Goal: Task Accomplishment & Management: Use online tool/utility

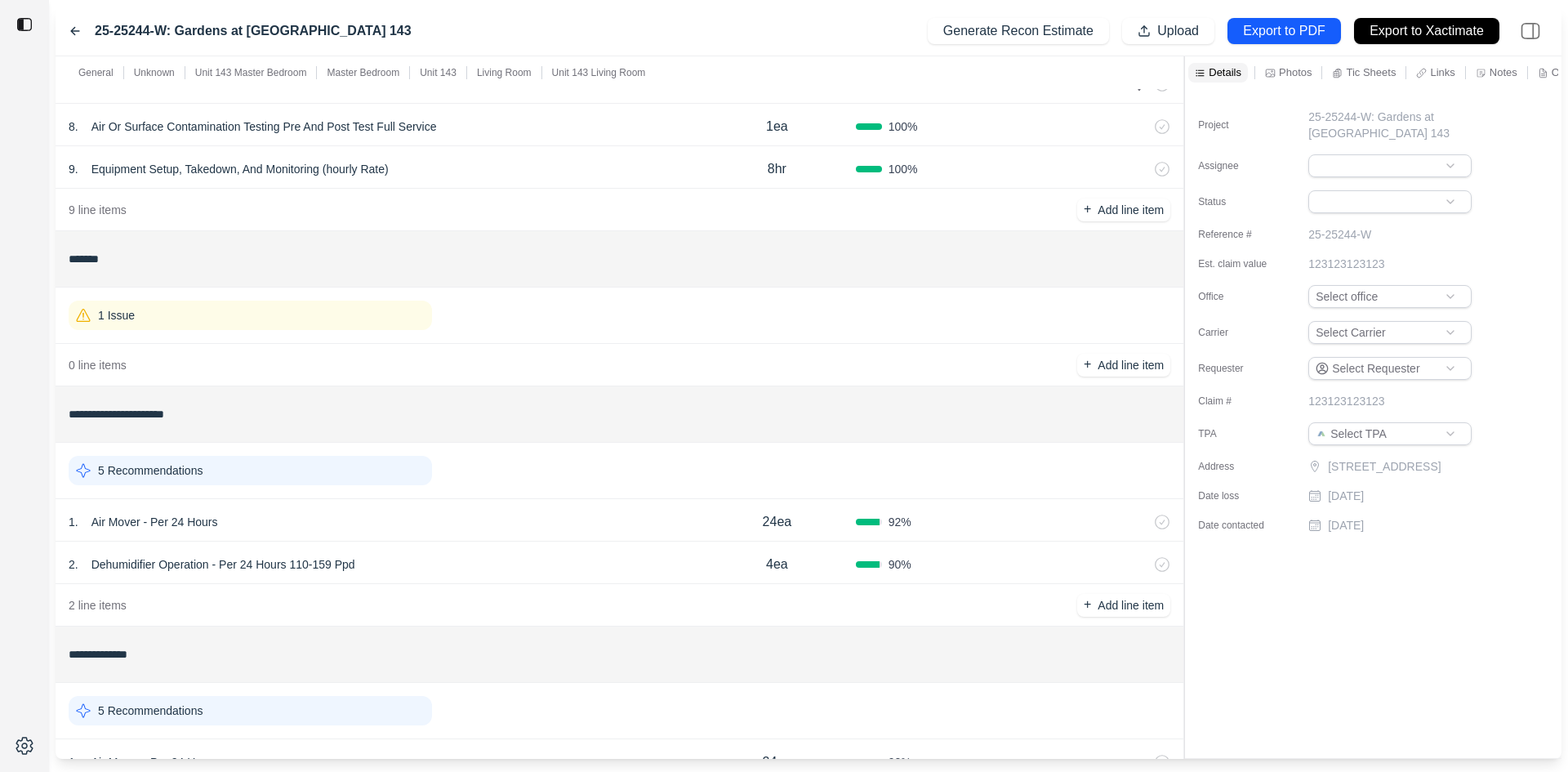
scroll to position [409, 0]
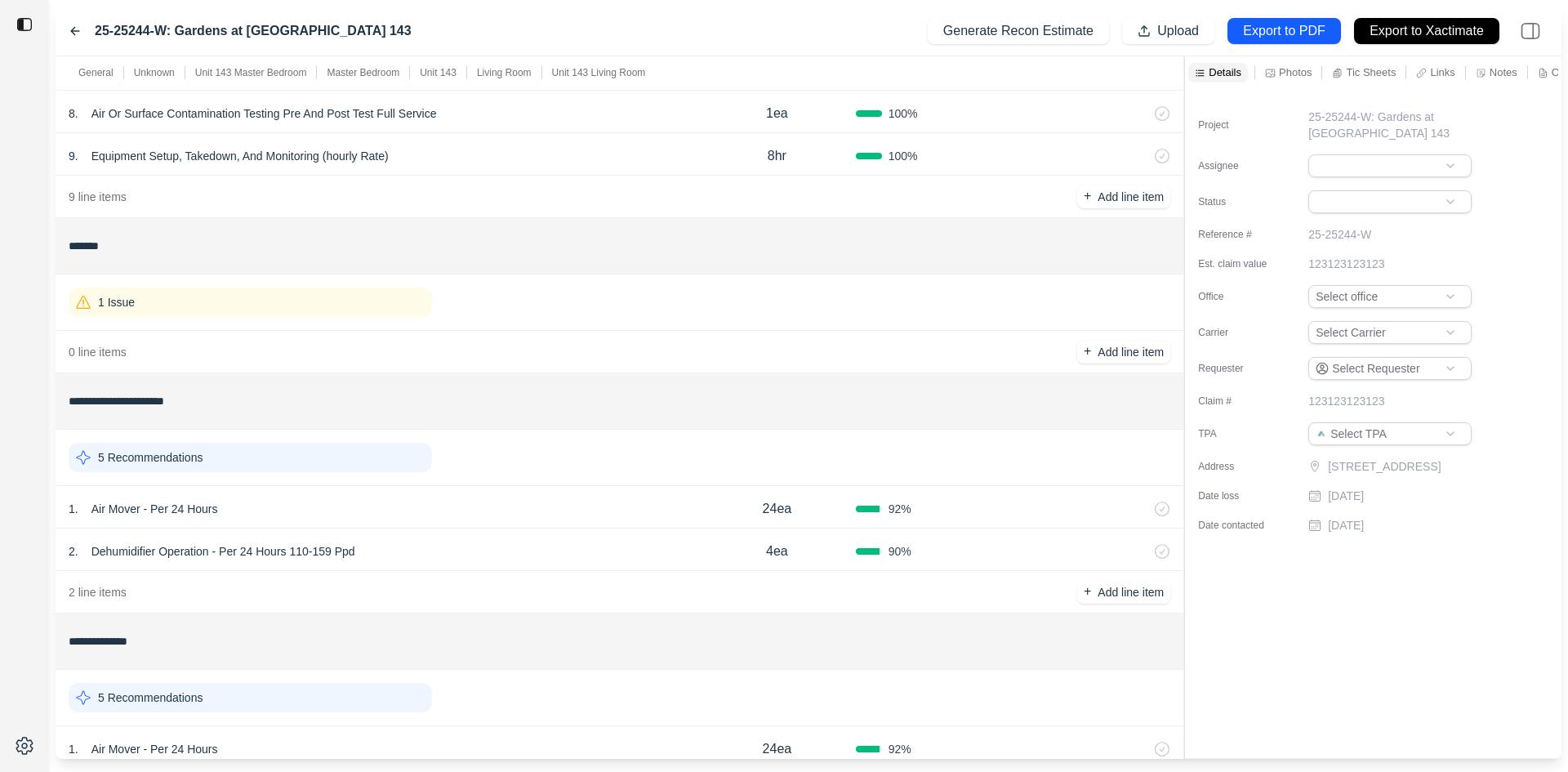
click at [133, 300] on p "1 Issue" at bounding box center [116, 302] width 36 height 16
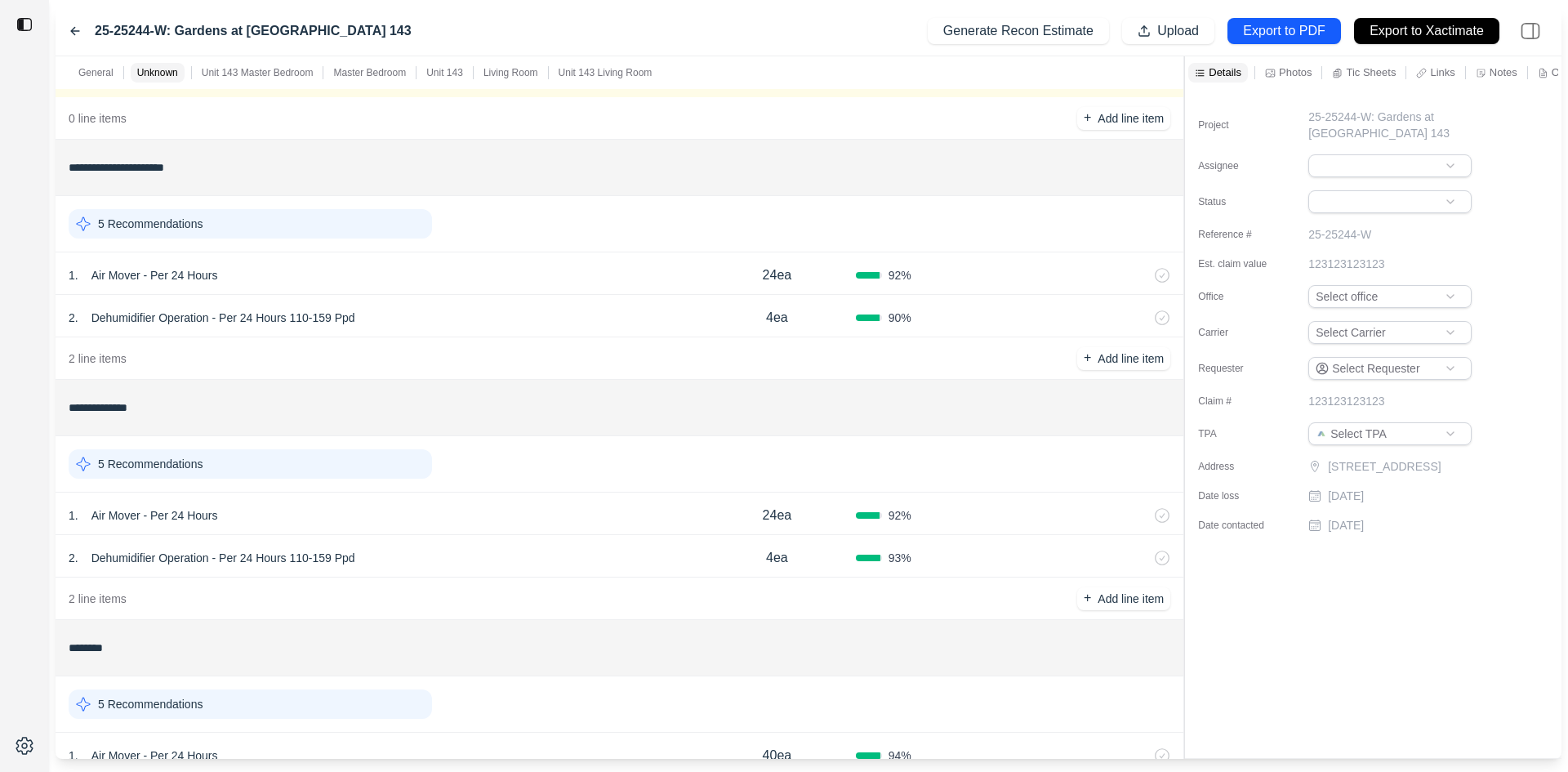
scroll to position [869, 0]
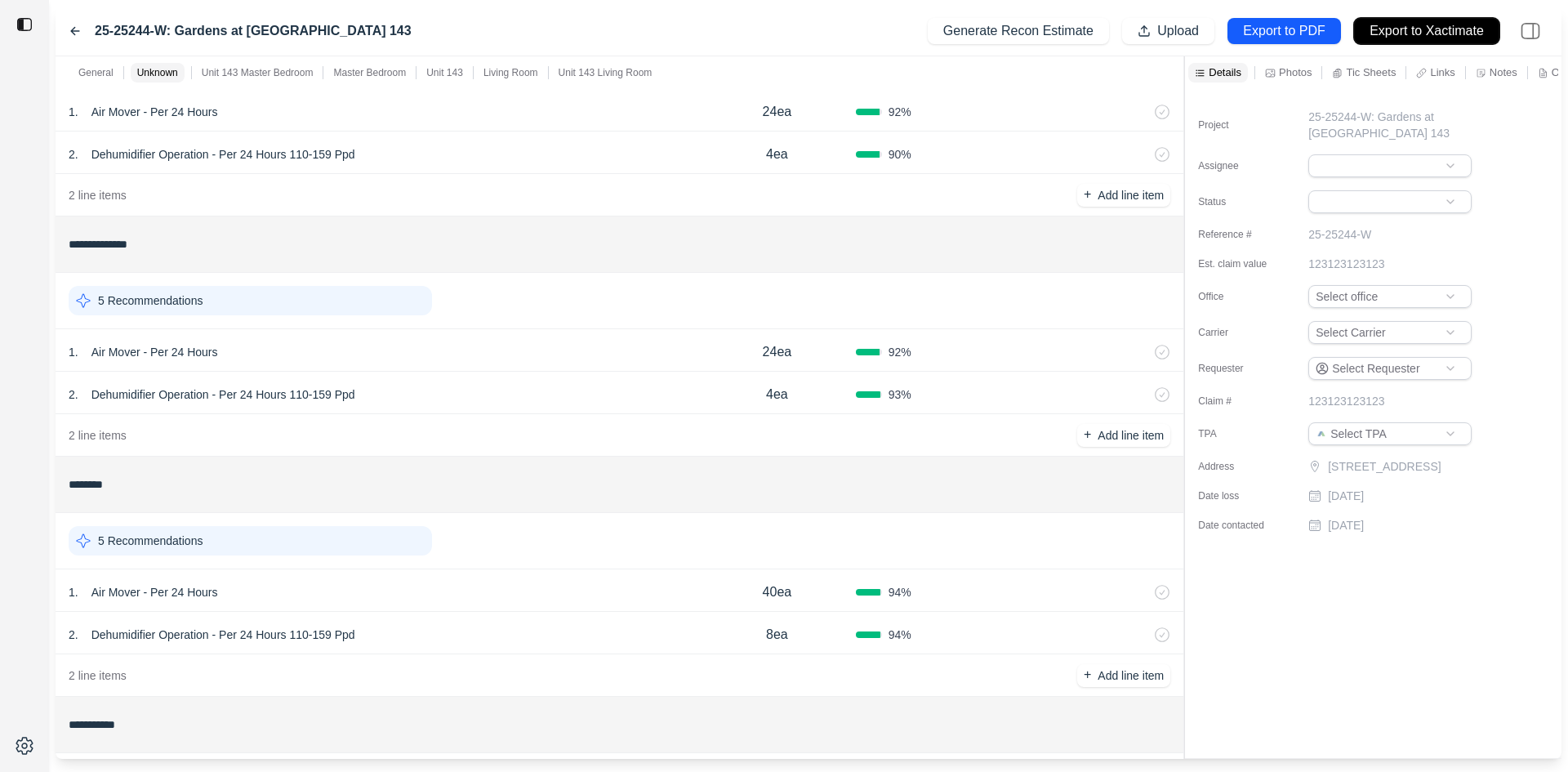
click at [1427, 33] on p "Export to Xactimate" at bounding box center [1427, 31] width 114 height 19
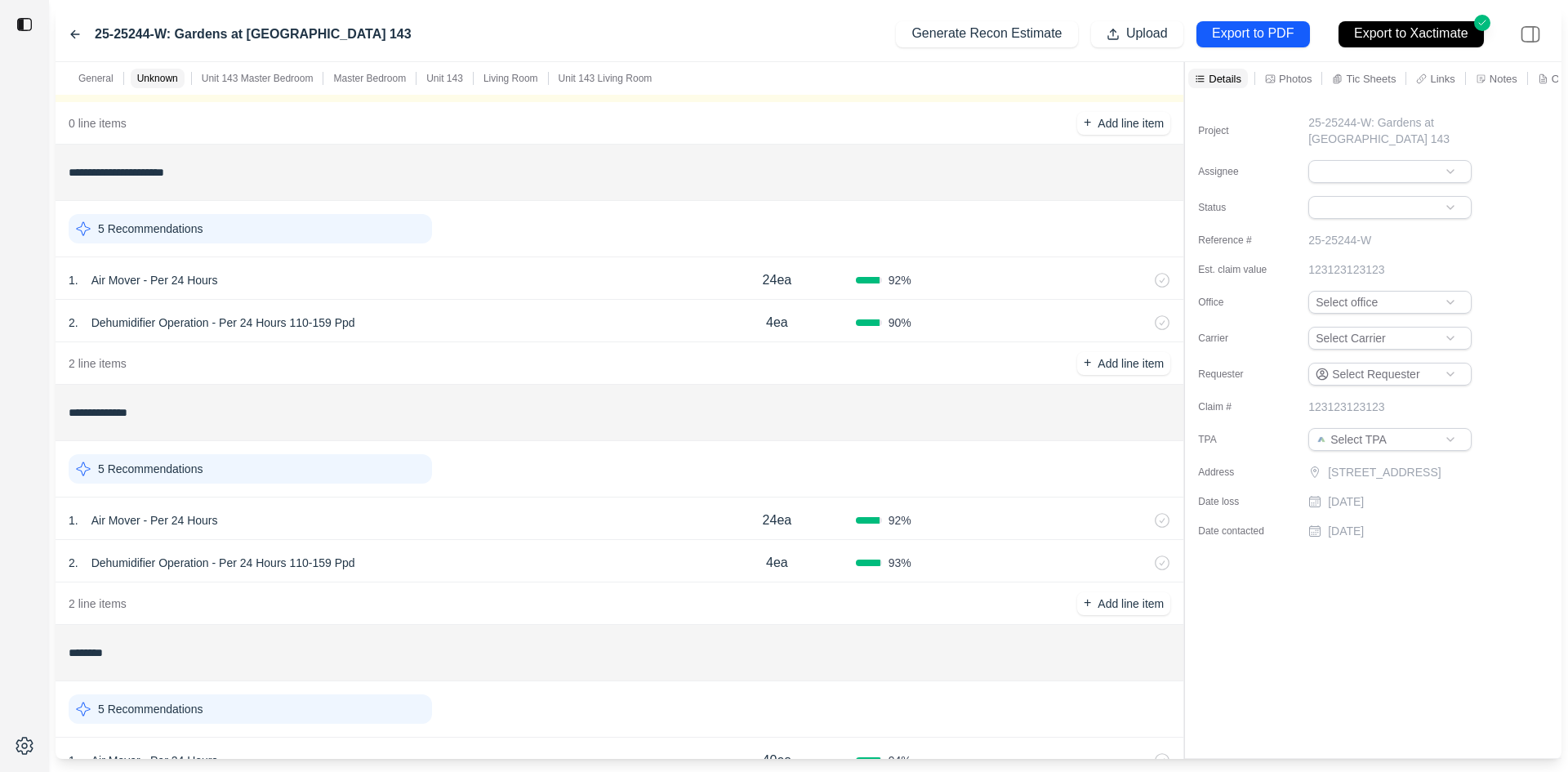
scroll to position [735, 0]
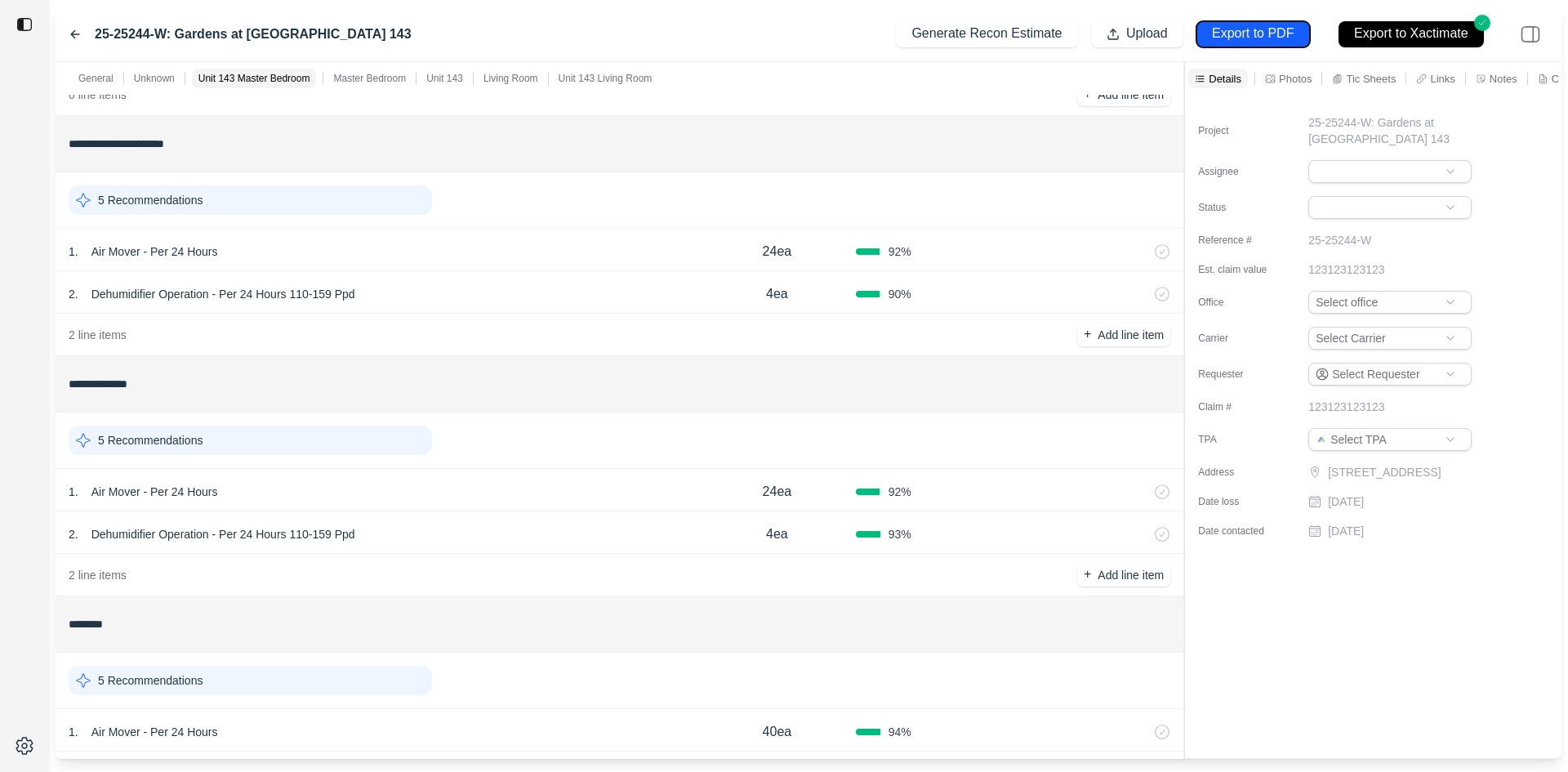
click at [1238, 35] on p "Export to PDF" at bounding box center [1253, 34] width 82 height 19
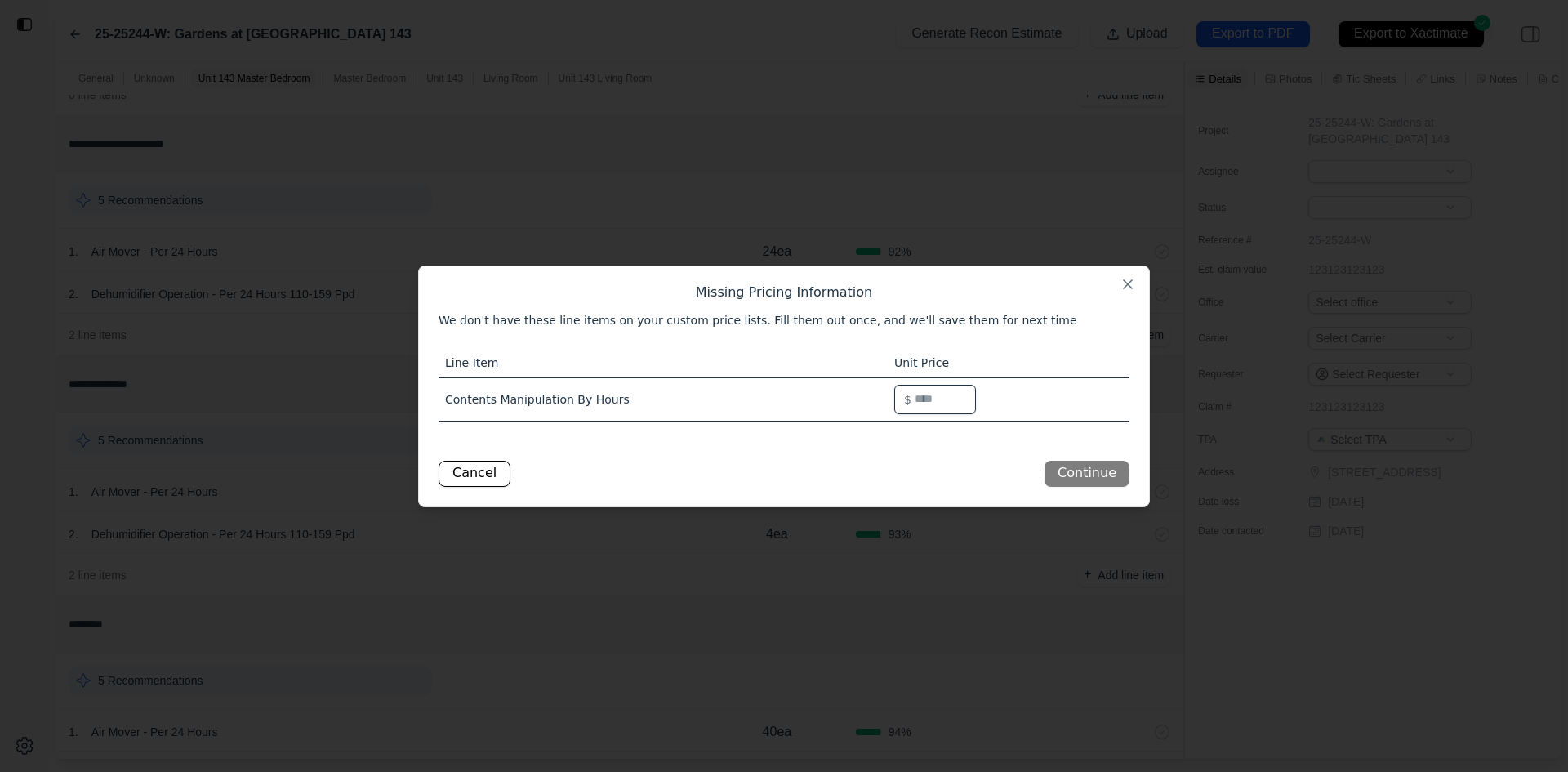
click at [926, 402] on input "*" at bounding box center [935, 399] width 82 height 29
type input "*"
type input "**"
click at [1078, 477] on button "Continue" at bounding box center [1087, 474] width 85 height 26
